Goal: Use online tool/utility: Utilize a website feature to perform a specific function

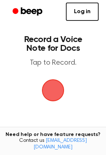
click at [53, 91] on span "button" at bounding box center [53, 90] width 21 height 21
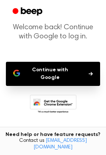
scroll to position [10, 0]
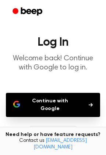
click at [59, 100] on button "Continue with Google" at bounding box center [53, 105] width 94 height 24
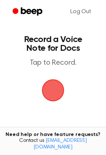
click at [56, 88] on span "button" at bounding box center [53, 91] width 22 height 22
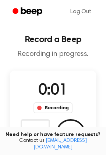
drag, startPoint x: 58, startPoint y: 84, endPoint x: 93, endPoint y: 79, distance: 35.2
click at [93, 79] on div "0:01 Recording Delete Save" at bounding box center [53, 114] width 86 height 87
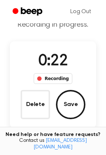
click at [62, 104] on button "Save" at bounding box center [70, 104] width 29 height 29
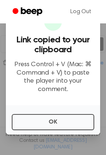
scroll to position [74, 0]
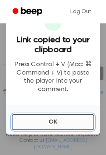
click at [56, 118] on button "OK" at bounding box center [53, 122] width 82 height 16
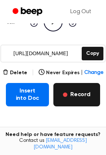
scroll to position [103, 0]
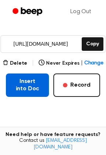
click at [34, 89] on button "Insert into Doc" at bounding box center [27, 85] width 43 height 23
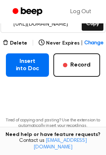
scroll to position [108, 0]
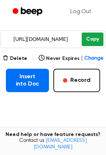
click at [91, 39] on button "Copy" at bounding box center [92, 40] width 22 height 14
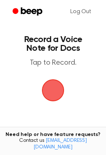
click at [53, 92] on span "button" at bounding box center [53, 90] width 26 height 26
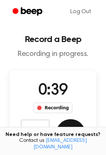
click at [78, 129] on button "Save" at bounding box center [70, 134] width 29 height 29
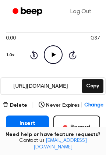
scroll to position [47, 0]
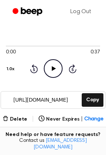
click at [51, 67] on icon at bounding box center [53, 68] width 4 height 5
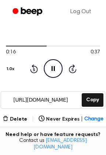
click at [56, 66] on icon "Pause Audio" at bounding box center [53, 68] width 19 height 19
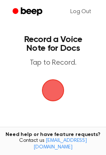
click at [56, 94] on span "button" at bounding box center [52, 90] width 25 height 25
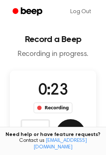
click at [64, 127] on button "Save" at bounding box center [70, 134] width 29 height 29
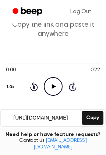
scroll to position [59, 0]
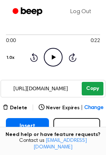
click at [89, 88] on button "Copy" at bounding box center [92, 89] width 22 height 14
